Goal: Check status: Check status

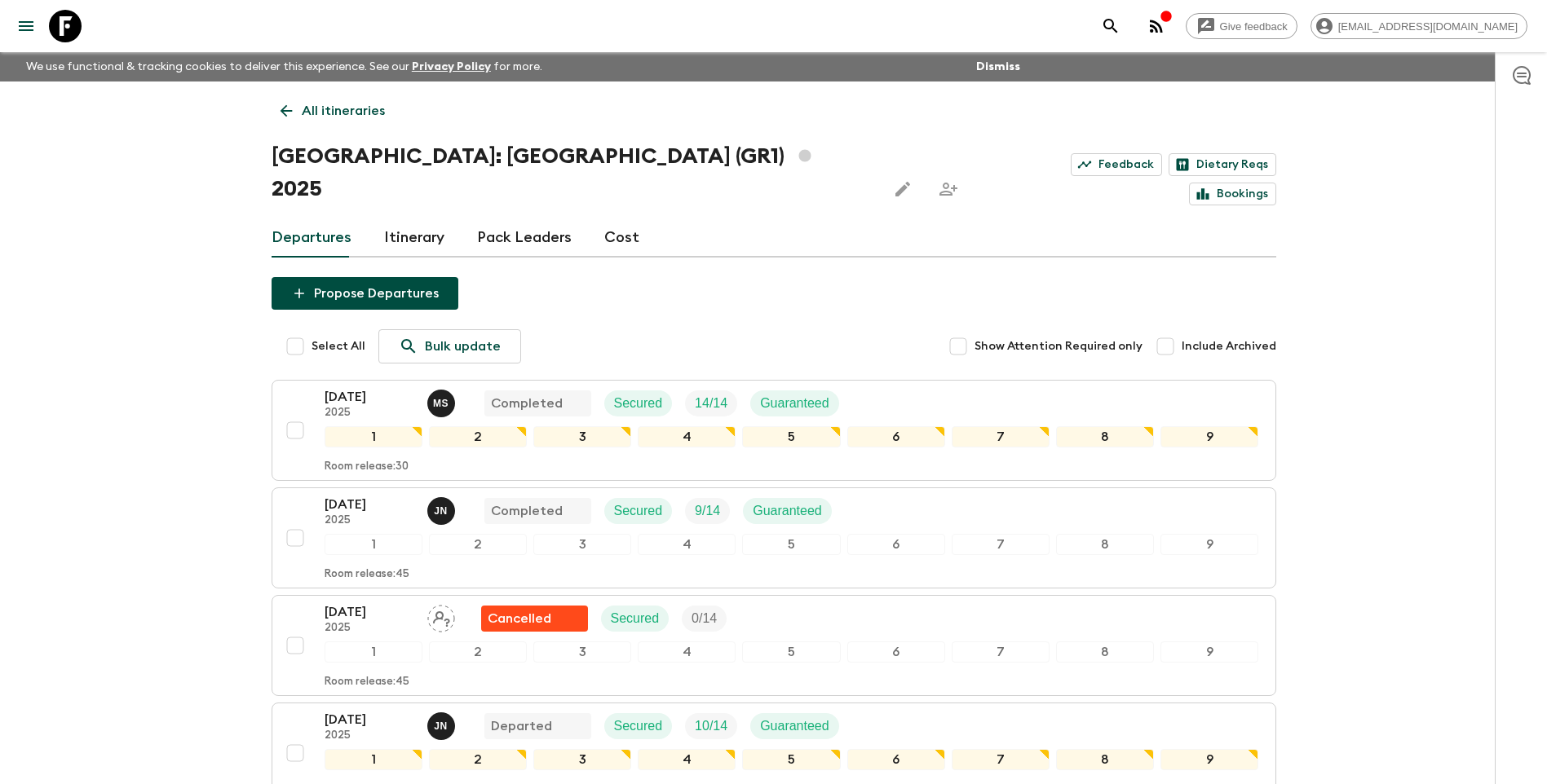
click at [320, 101] on p "All itineraries" at bounding box center [344, 110] width 83 height 19
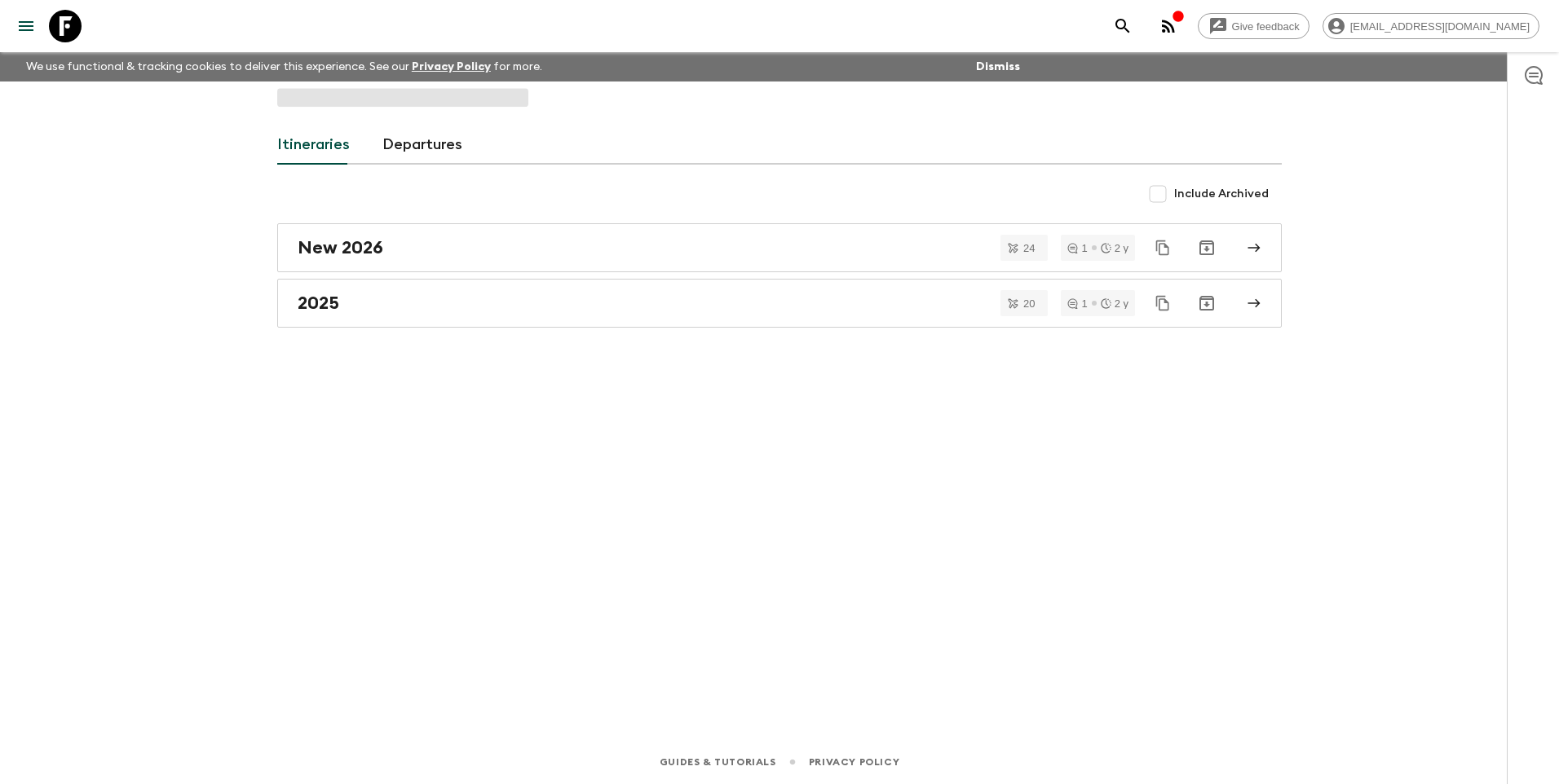
click at [319, 101] on span at bounding box center [402, 98] width 251 height 18
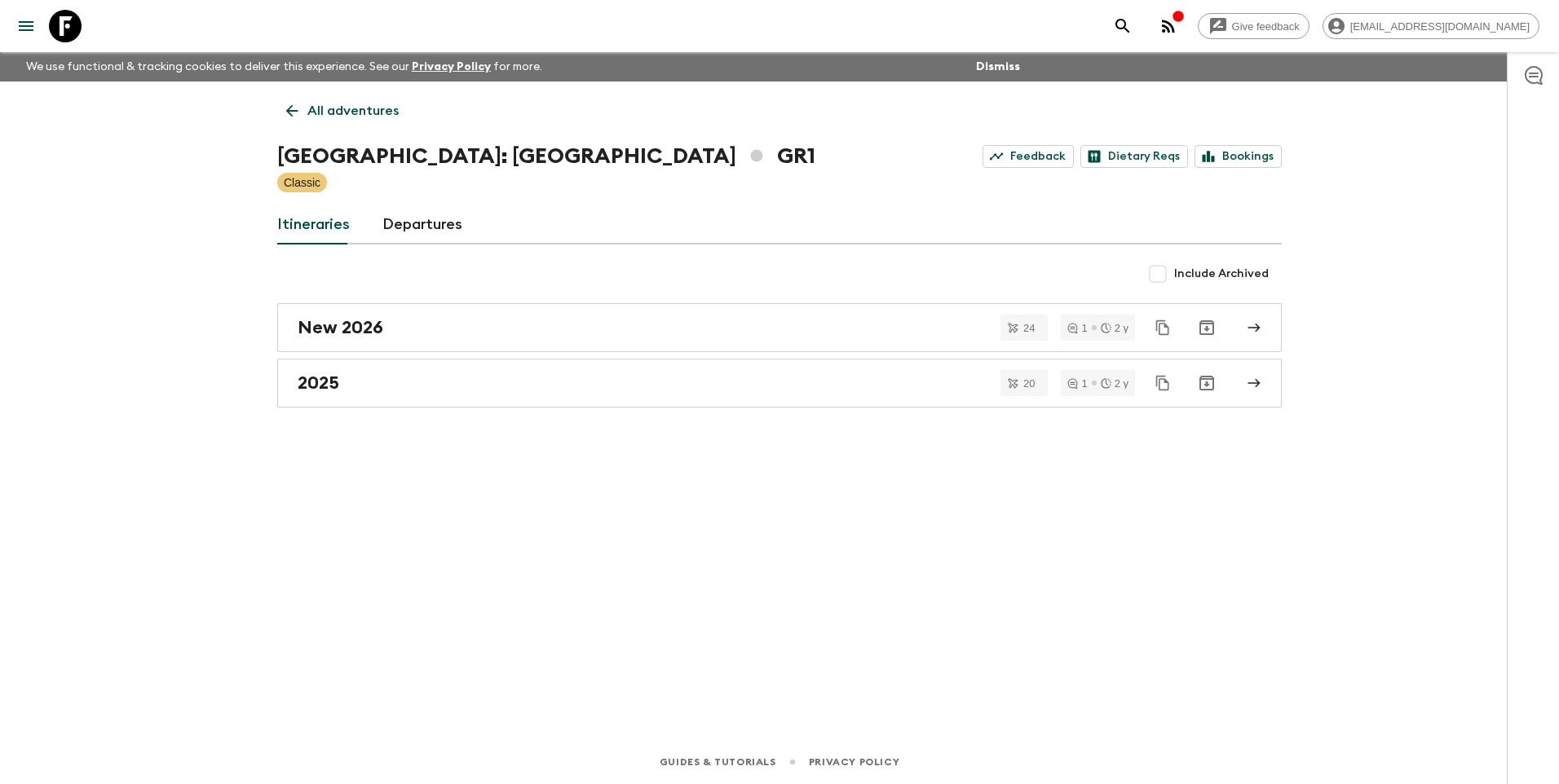
click at [338, 114] on p "All adventures" at bounding box center [352, 110] width 91 height 19
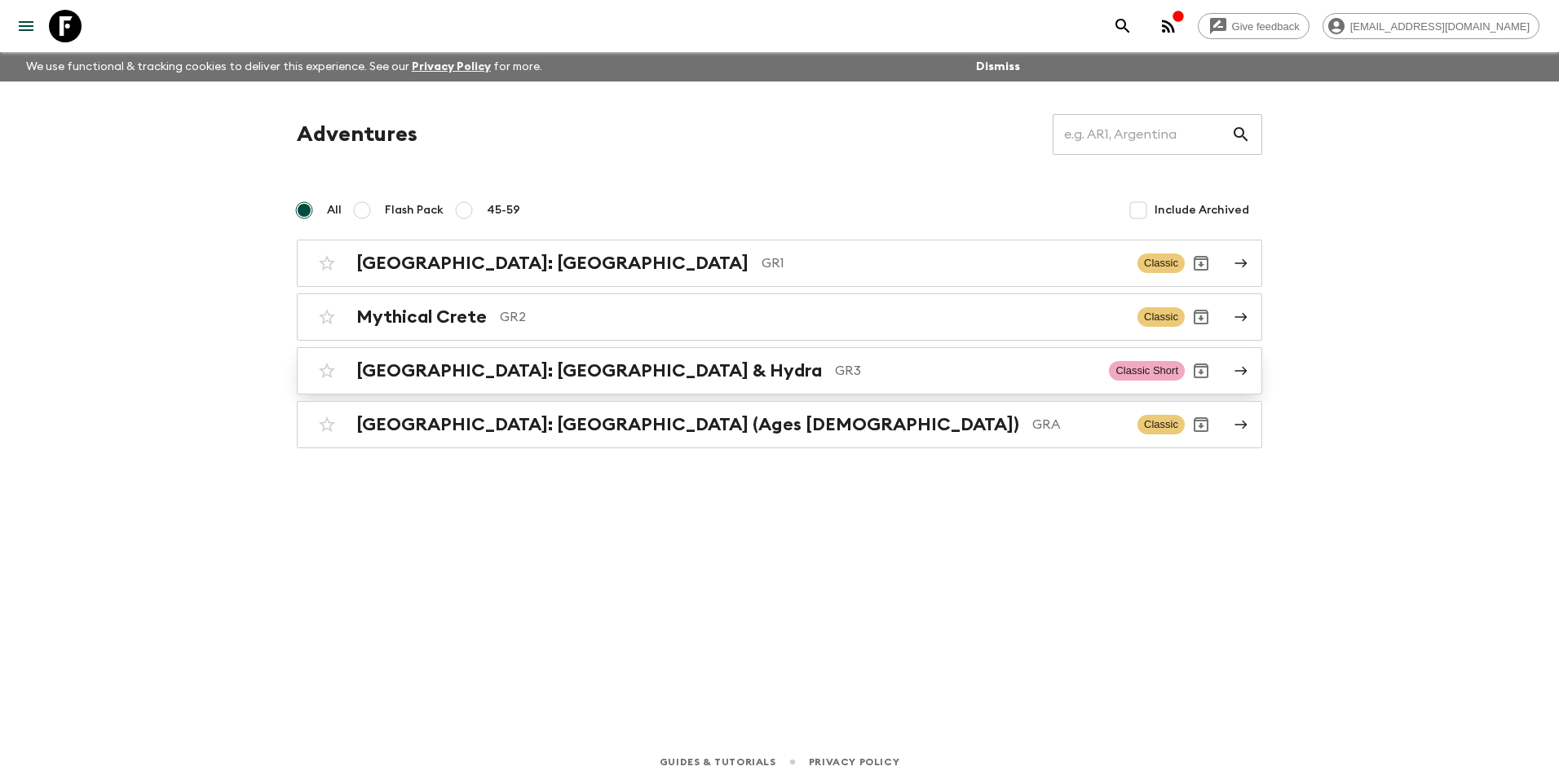
click at [425, 367] on h2 "[GEOGRAPHIC_DATA]: [GEOGRAPHIC_DATA] & Hydra" at bounding box center [589, 370] width 465 height 21
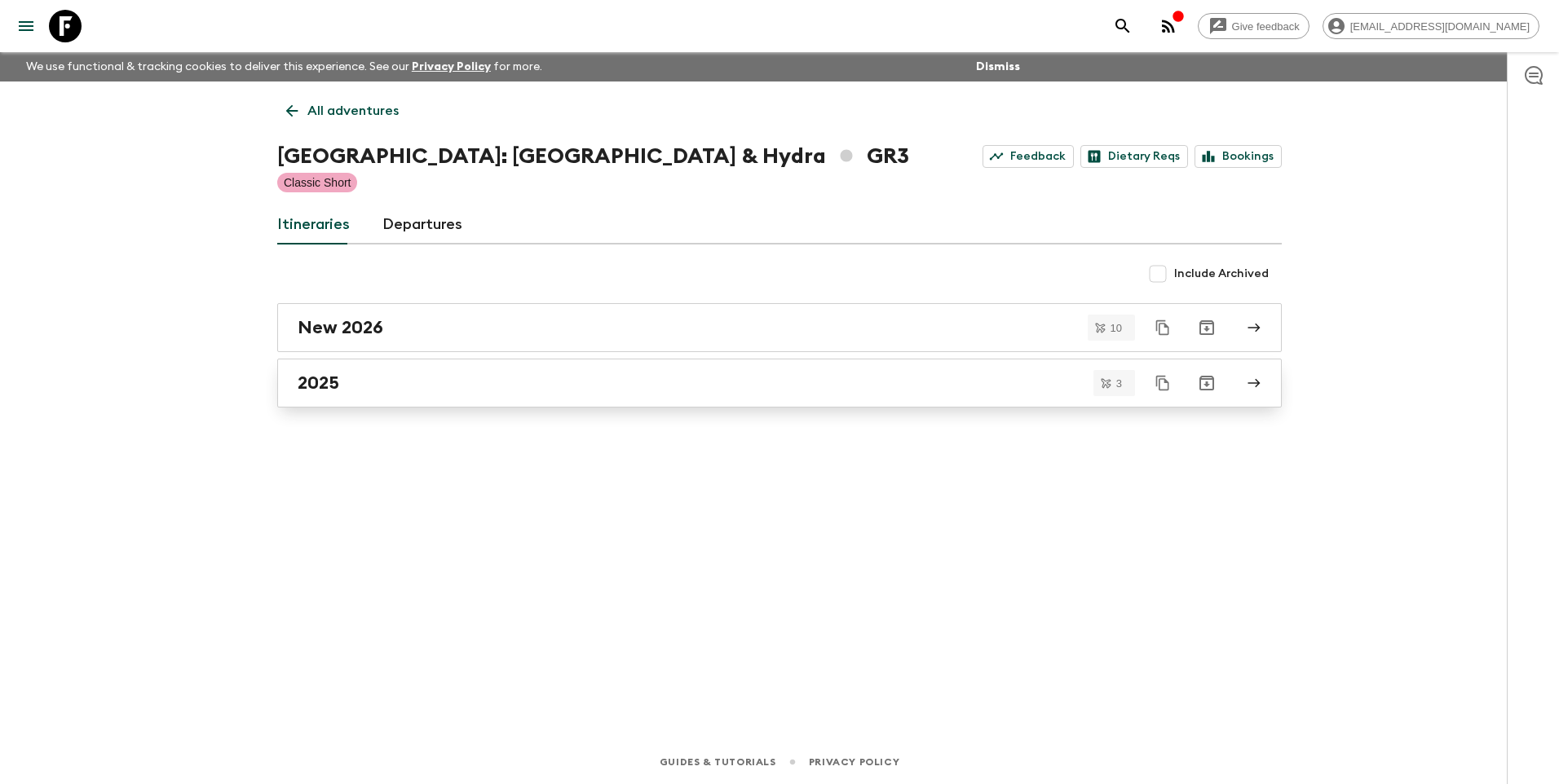
click at [324, 390] on h2 "2025" at bounding box center [319, 383] width 42 height 21
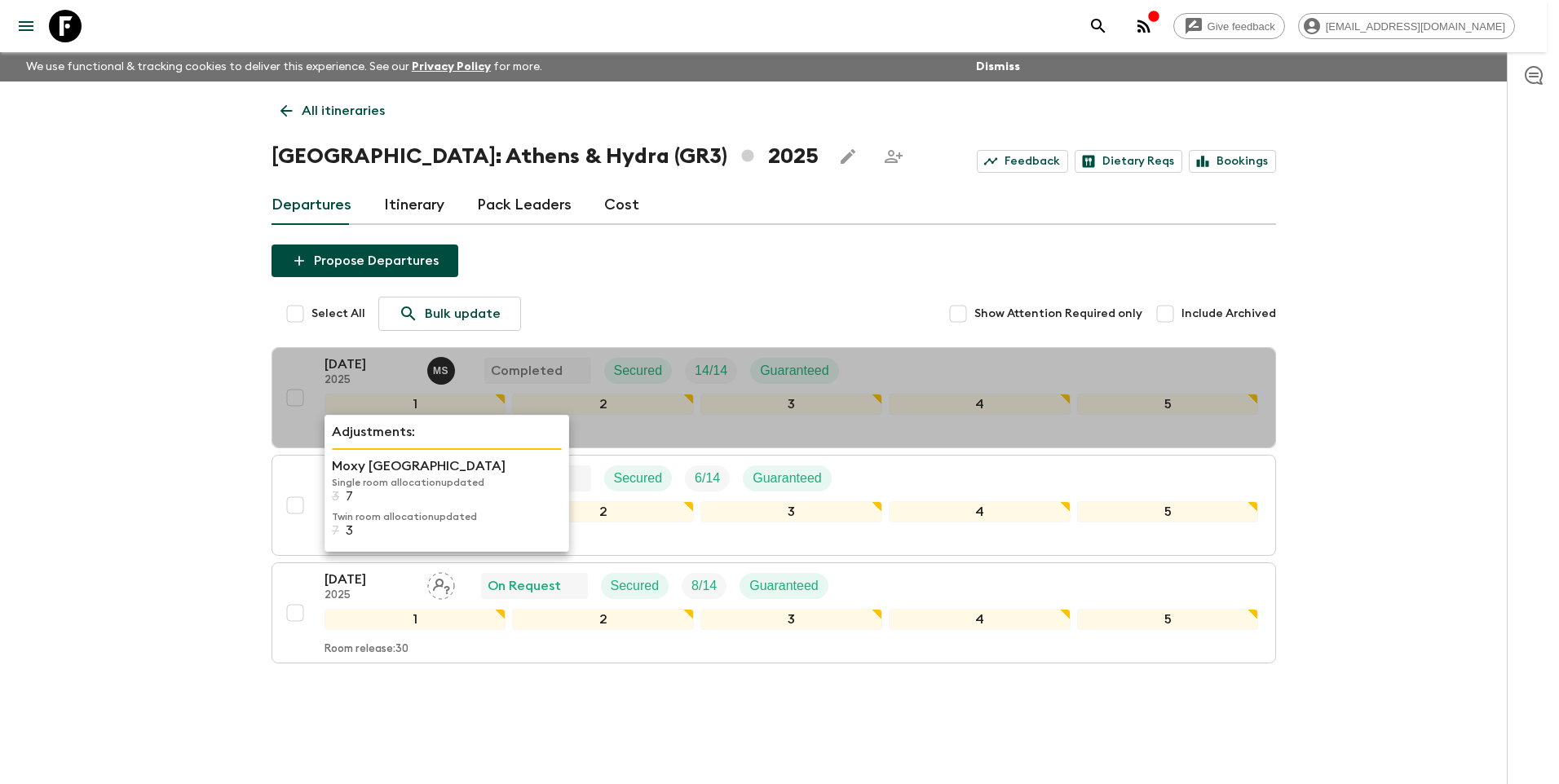
click at [343, 482] on p "Single room allocation updated" at bounding box center [447, 483] width 230 height 13
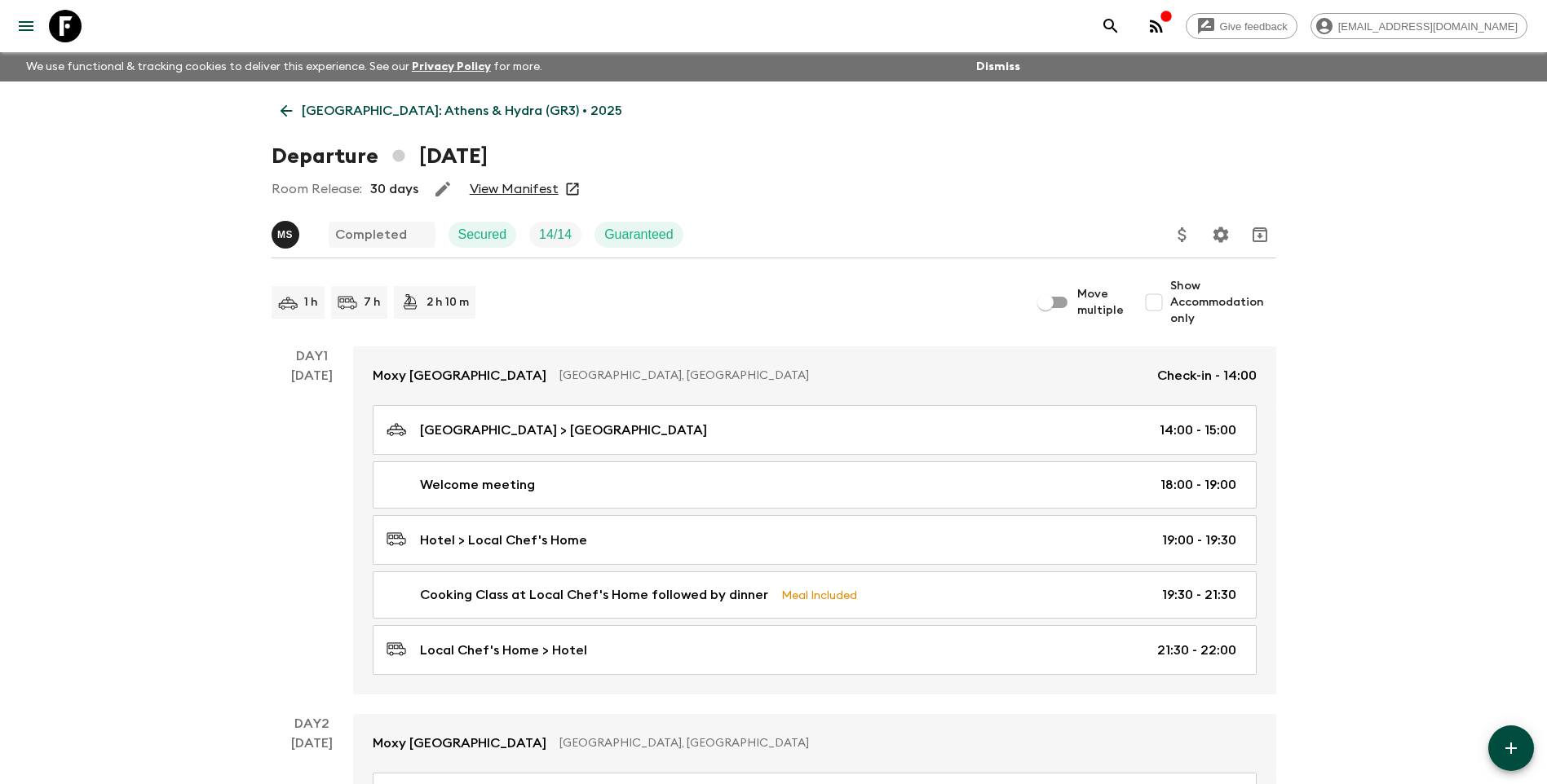
click at [327, 102] on p "[GEOGRAPHIC_DATA]: Athens & Hydra (GR3) • 2025" at bounding box center [462, 110] width 320 height 19
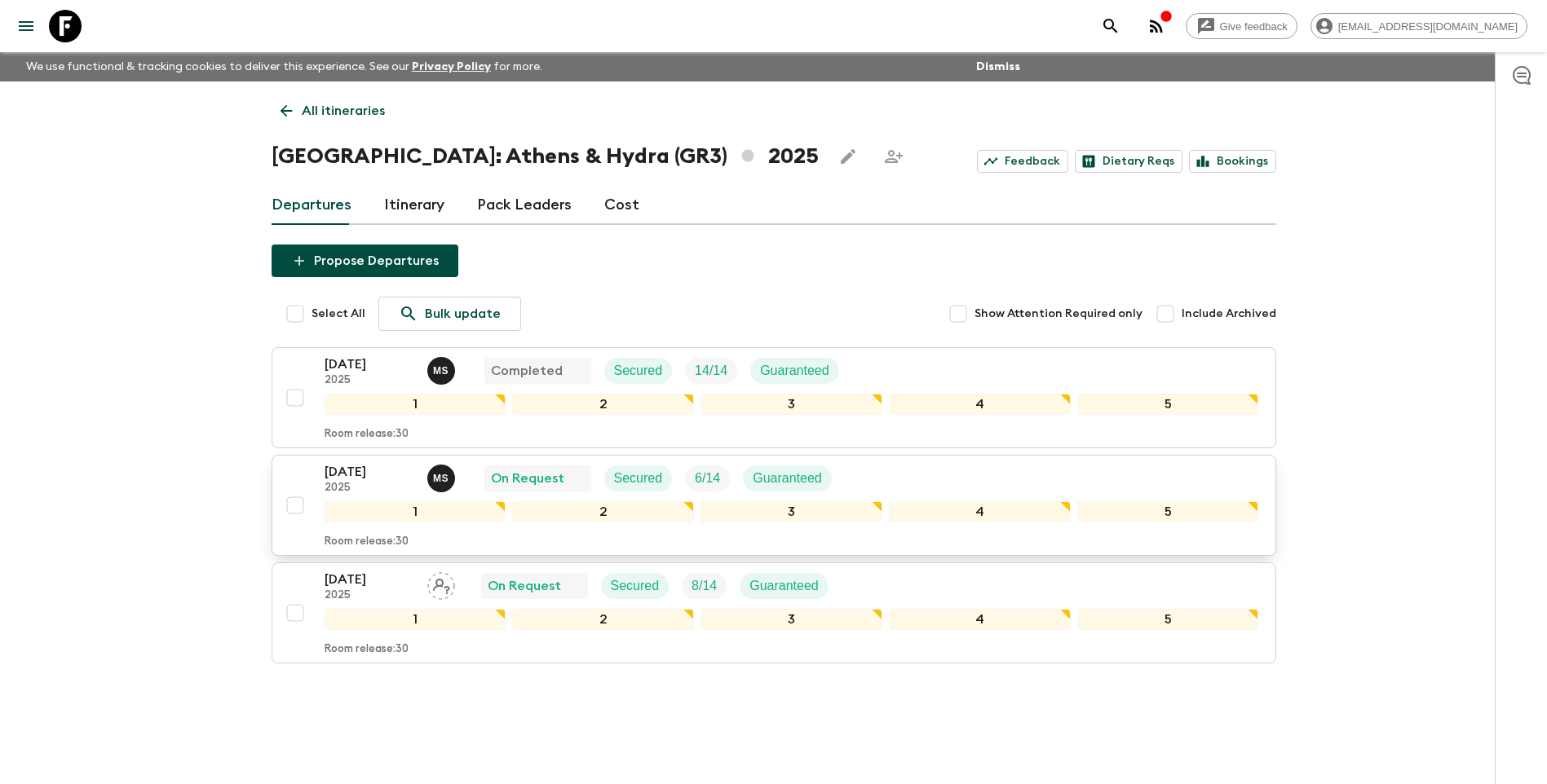
click at [351, 465] on p "[DATE]" at bounding box center [370, 471] width 90 height 19
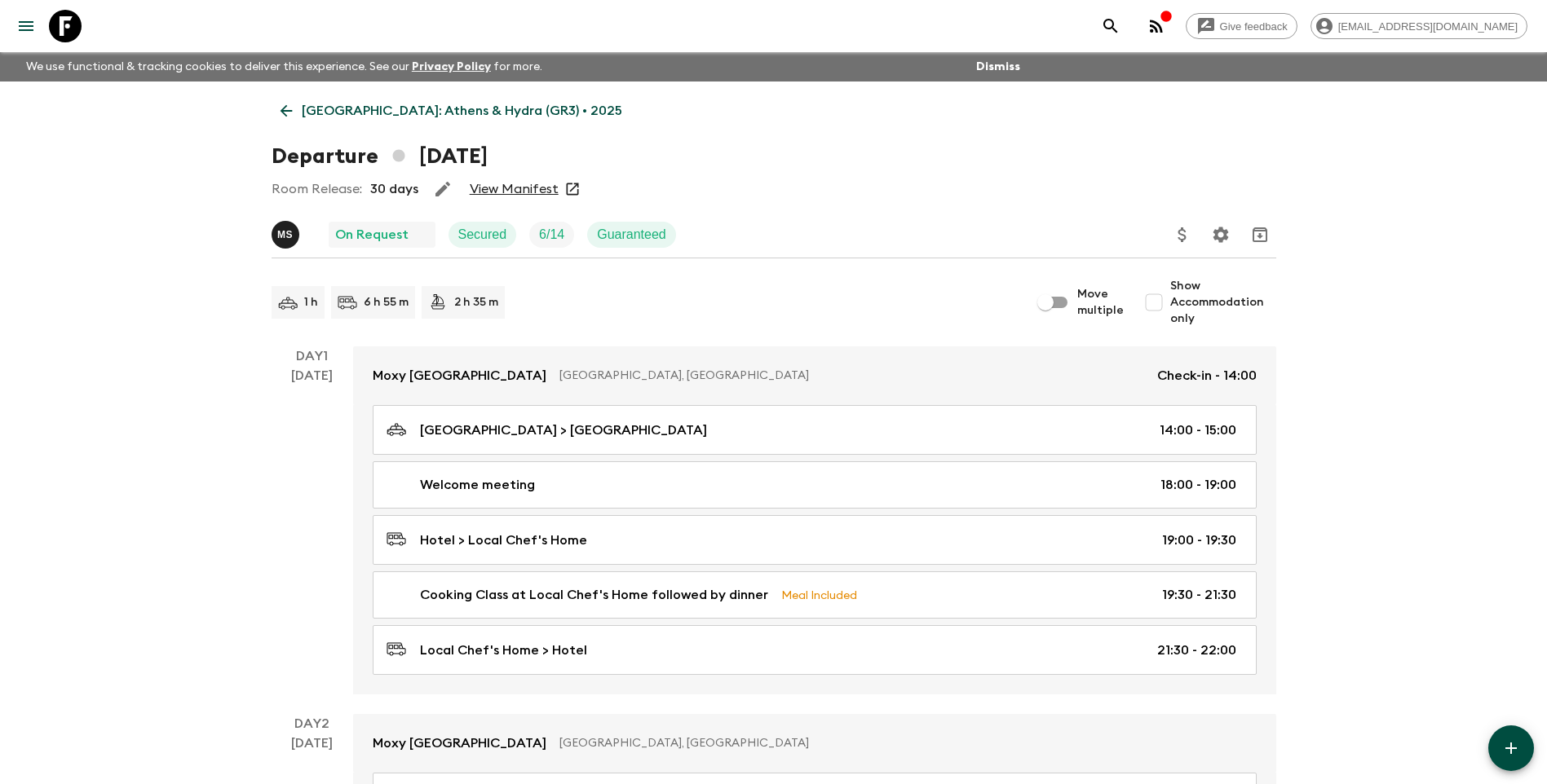
click at [522, 184] on link "View Manifest" at bounding box center [514, 189] width 89 height 17
click at [379, 118] on p "[GEOGRAPHIC_DATA]: Athens & Hydra (GR3) • 2025" at bounding box center [462, 110] width 320 height 19
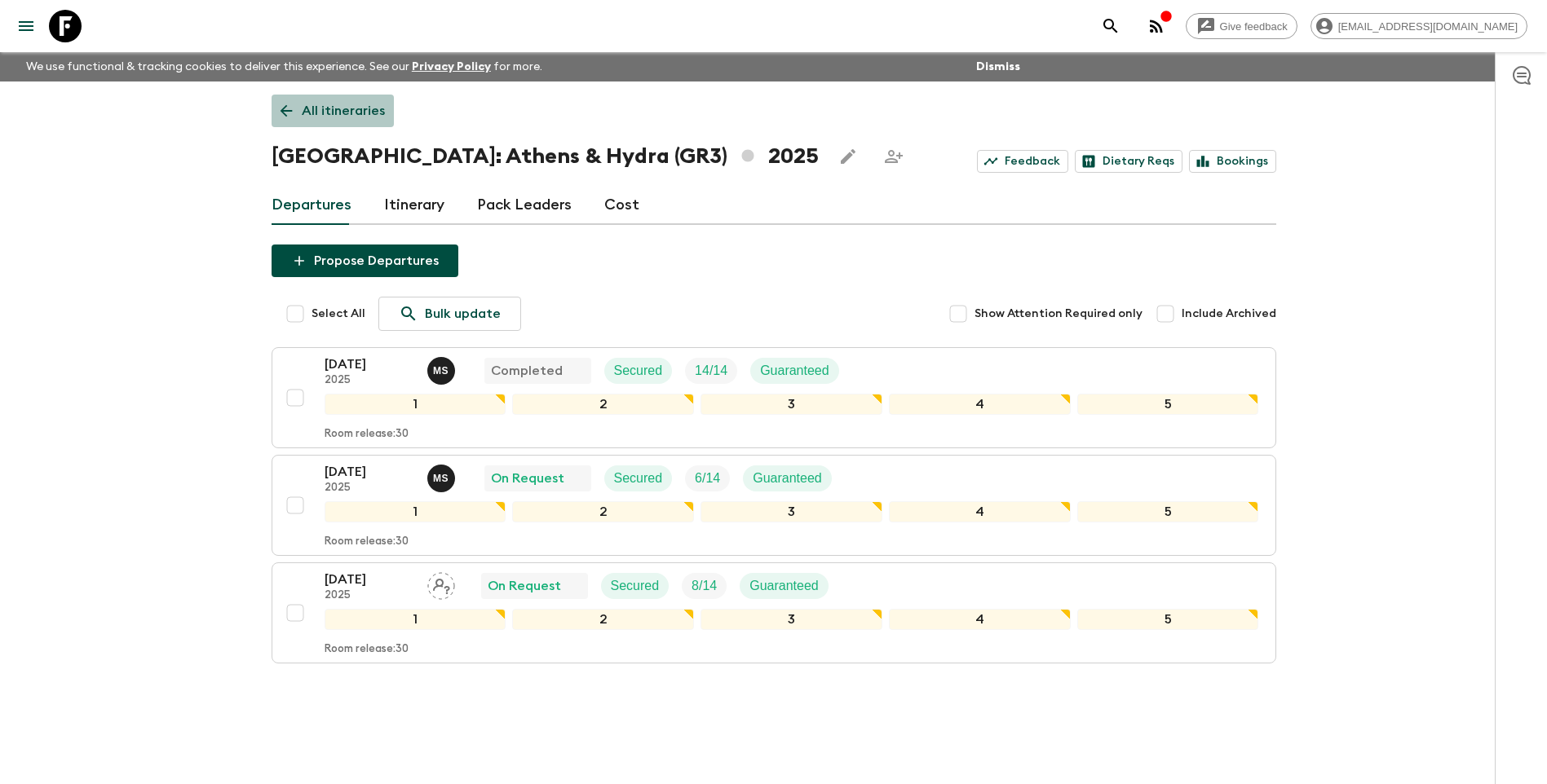
click at [366, 118] on p "All itineraries" at bounding box center [344, 110] width 83 height 19
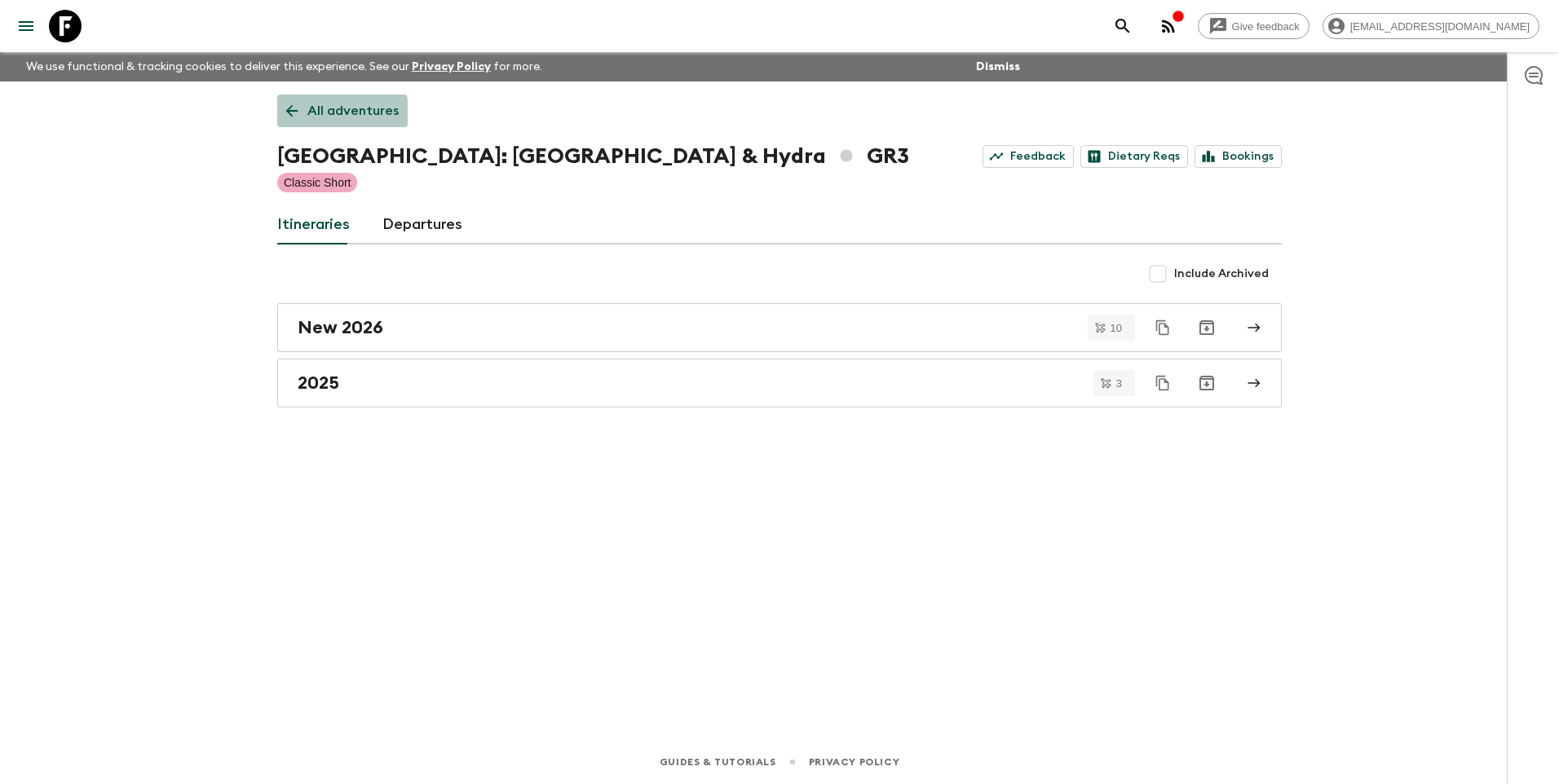
click at [330, 122] on link "All adventures" at bounding box center [342, 110] width 130 height 33
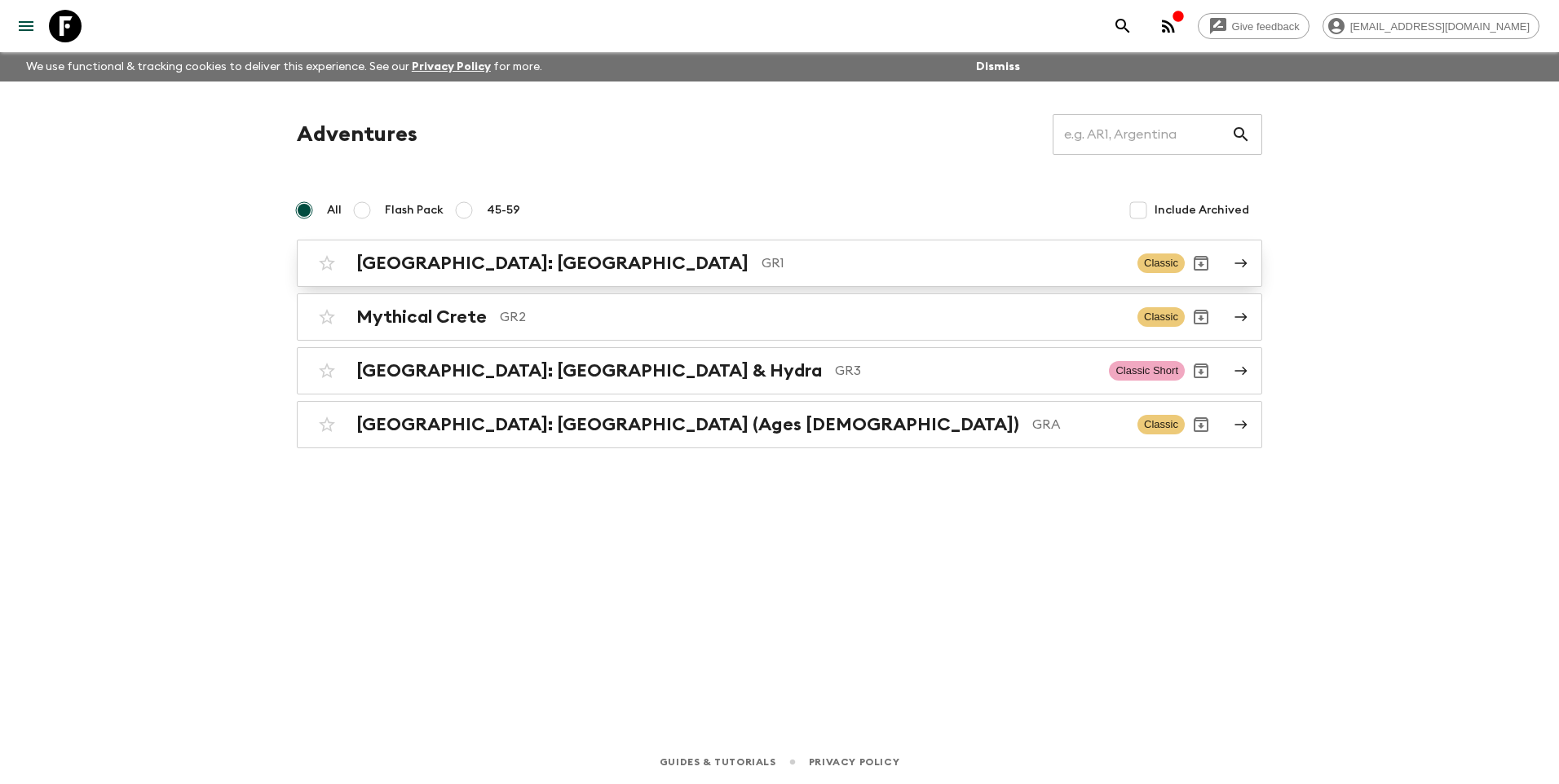
click at [446, 271] on h2 "[GEOGRAPHIC_DATA]: [GEOGRAPHIC_DATA]" at bounding box center [552, 263] width 392 height 21
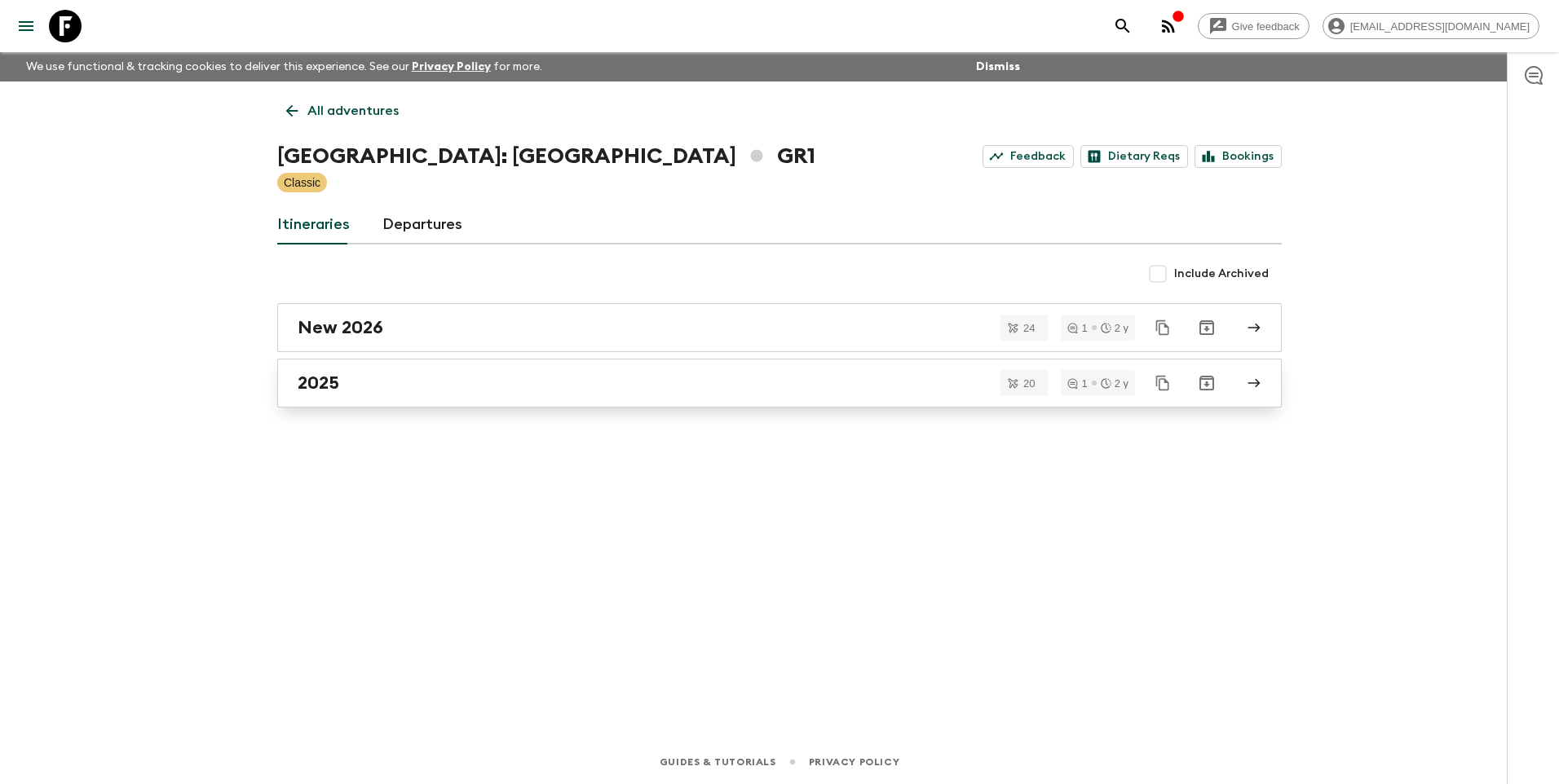
click at [337, 391] on h2 "2025" at bounding box center [319, 383] width 42 height 21
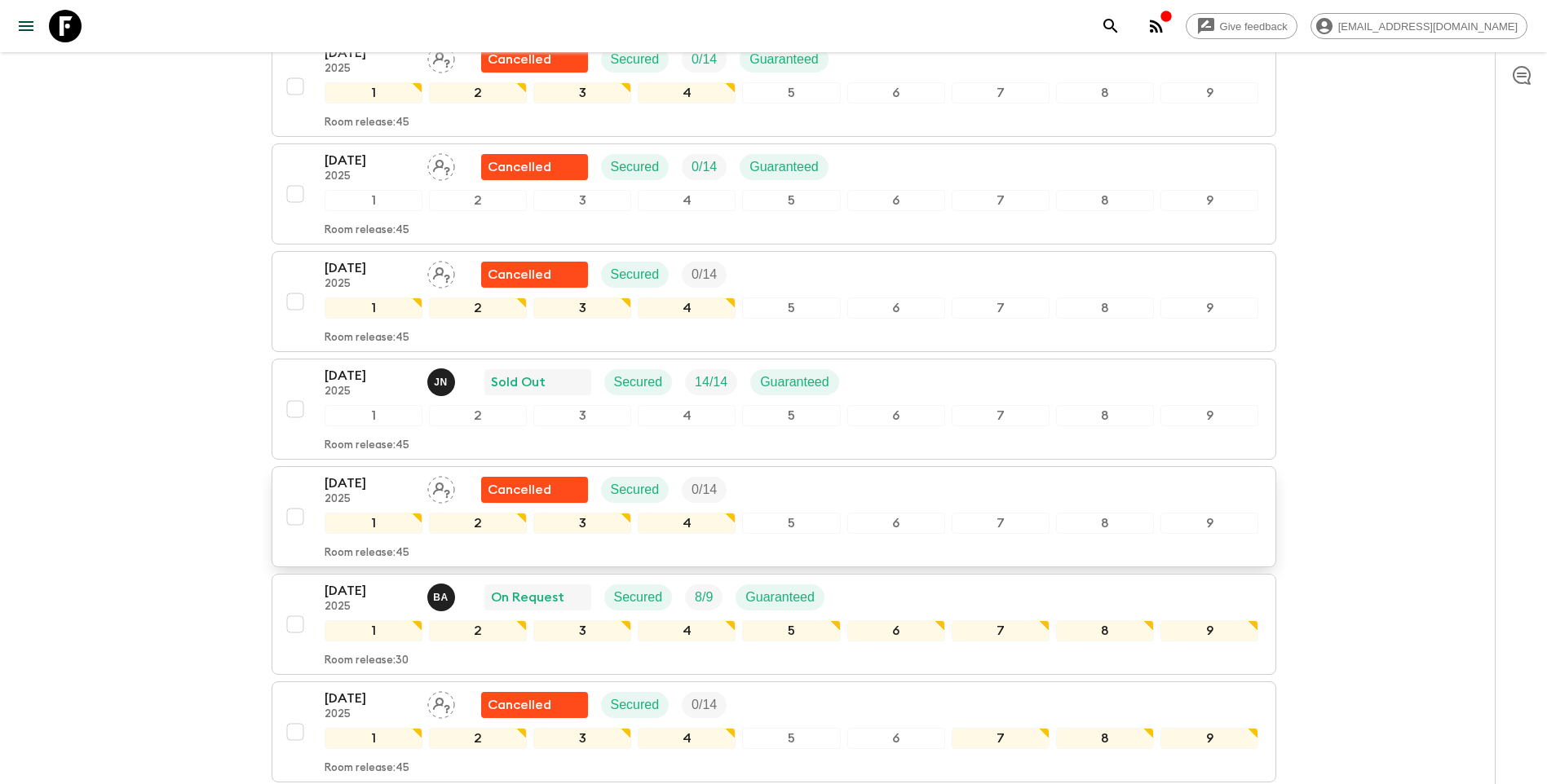
scroll to position [797, 0]
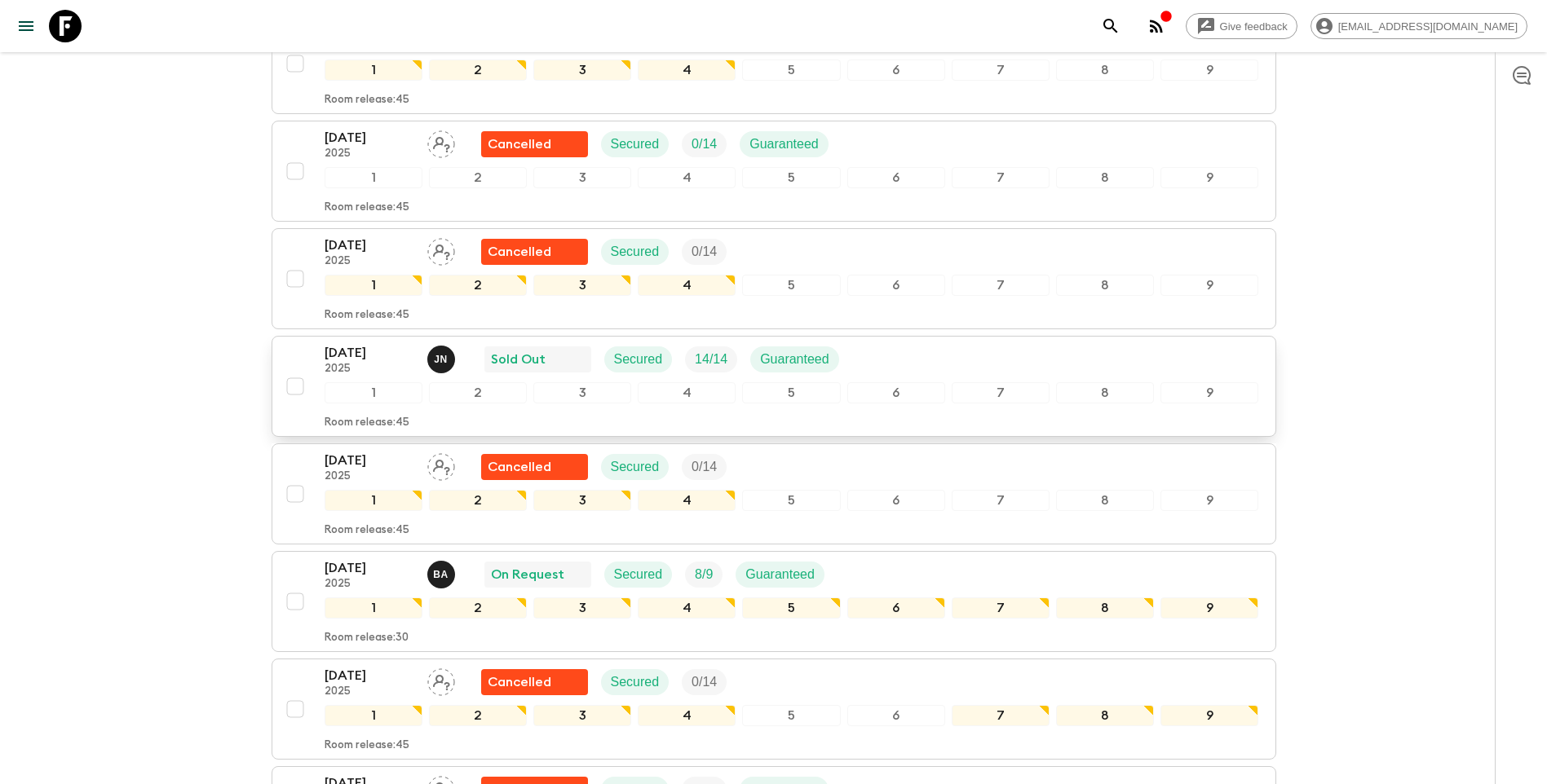
click at [384, 343] on p "[DATE]" at bounding box center [370, 352] width 90 height 19
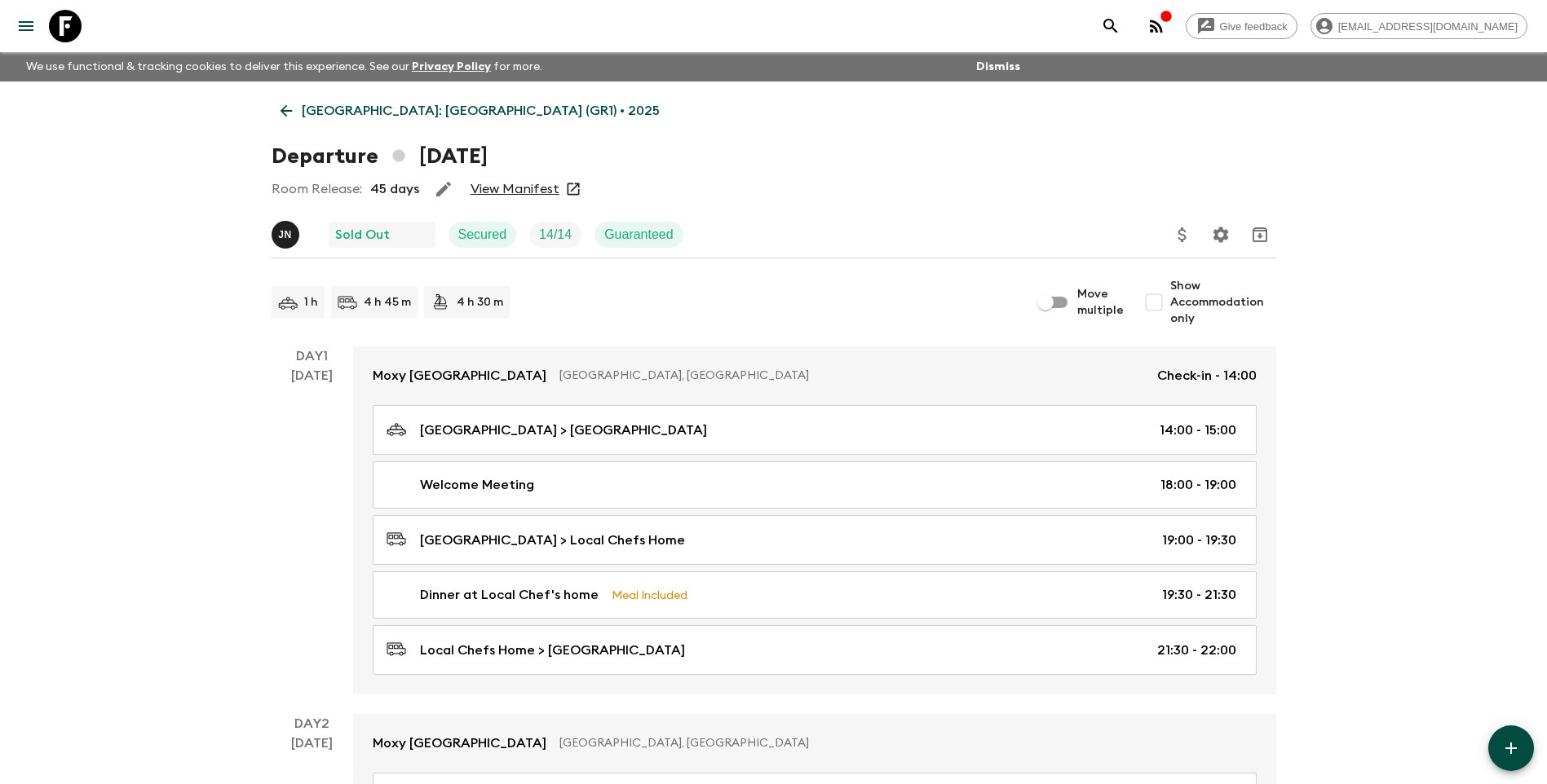
click at [501, 192] on link "View Manifest" at bounding box center [515, 189] width 89 height 17
